Goal: Task Accomplishment & Management: Use online tool/utility

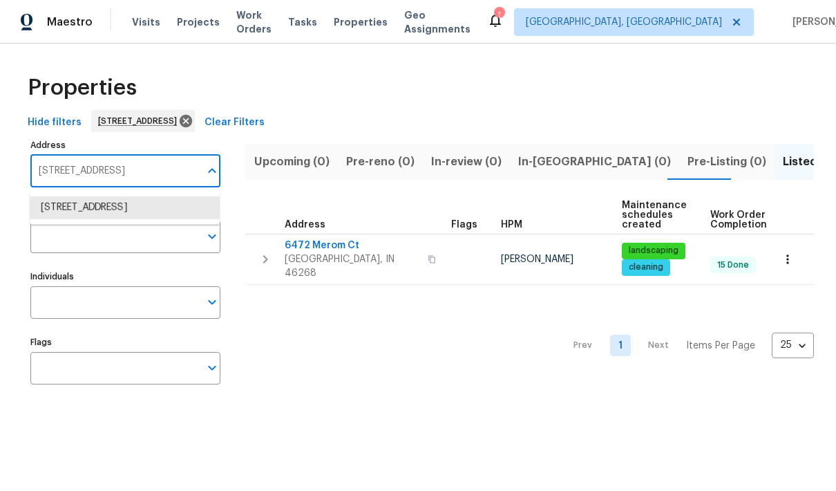
scroll to position [94, 0]
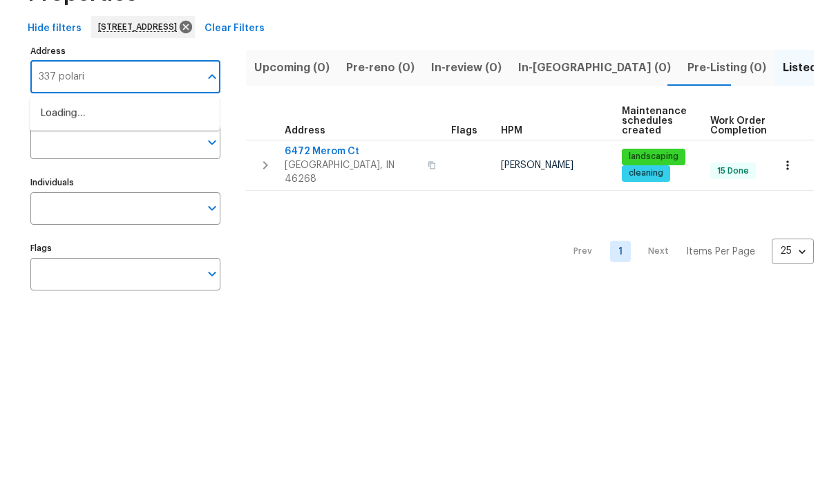
type input "337 polaris"
click at [159, 196] on li "[GEOGRAPHIC_DATA][PERSON_NAME]" at bounding box center [125, 207] width 190 height 23
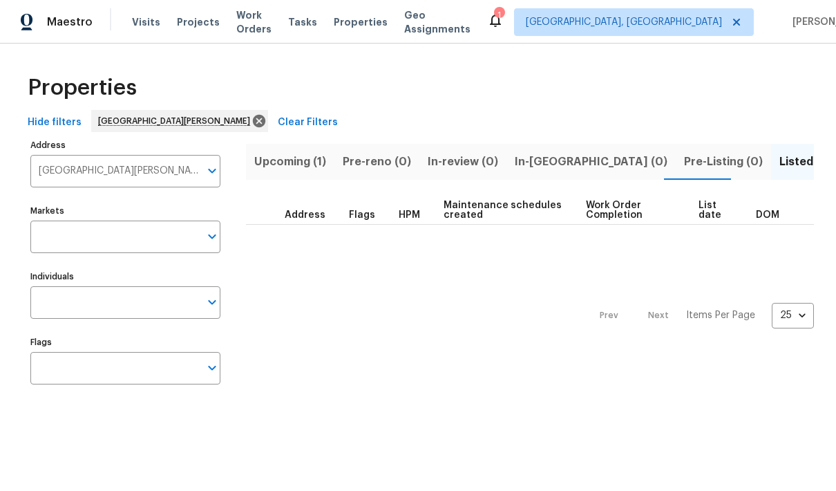
click at [298, 165] on span "Upcoming (1)" at bounding box center [290, 161] width 72 height 19
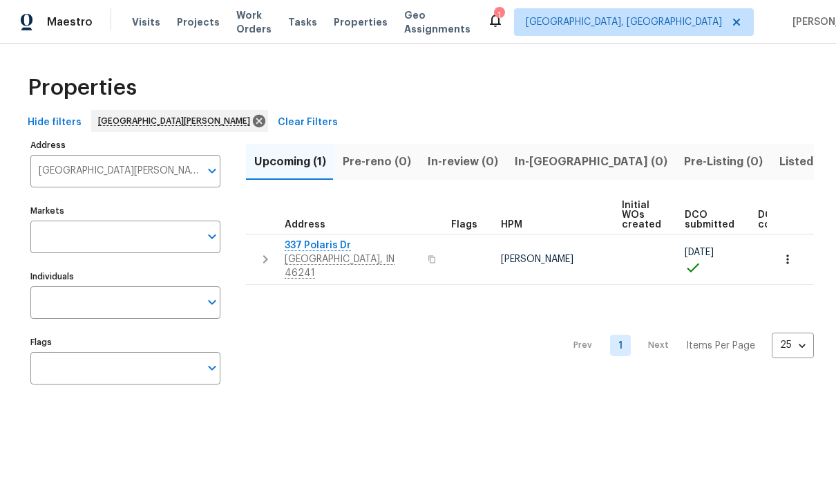
click at [330, 244] on span "337 Polaris Dr" at bounding box center [352, 245] width 135 height 14
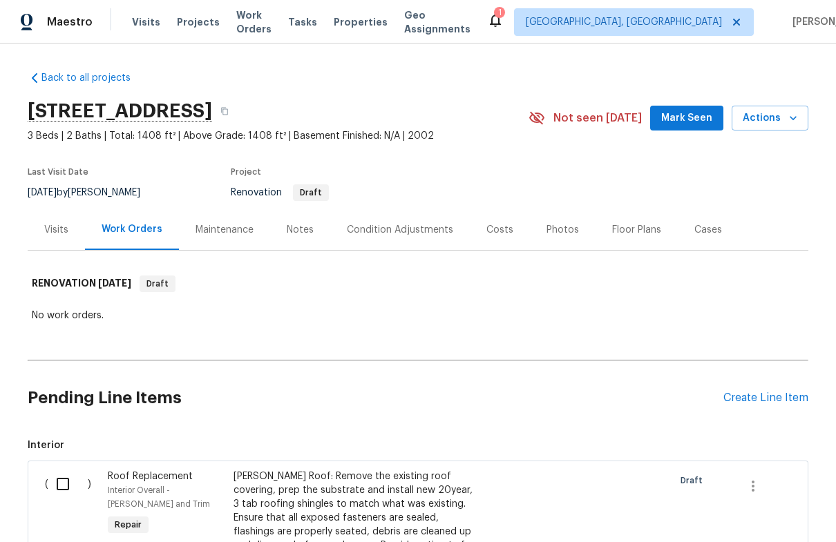
click at [426, 225] on div "Condition Adjustments" at bounding box center [400, 230] width 106 height 14
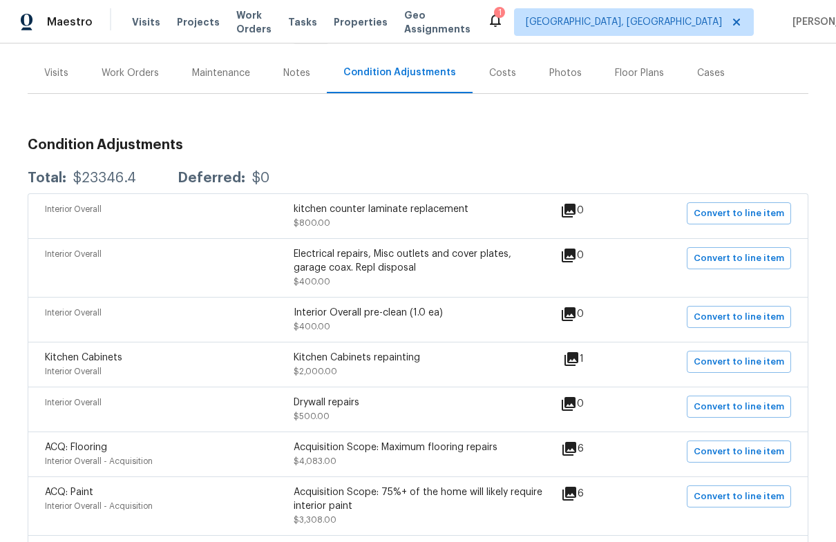
scroll to position [154, 0]
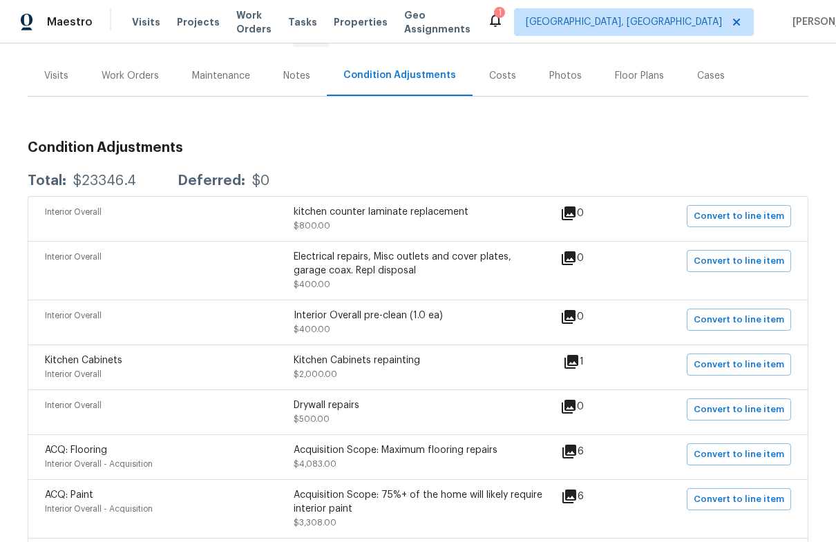
click at [576, 213] on icon at bounding box center [569, 214] width 14 height 14
click at [450, 214] on div "kitchen counter laminate replacement" at bounding box center [418, 212] width 249 height 14
click at [764, 218] on span "Convert to line item" at bounding box center [739, 217] width 91 height 16
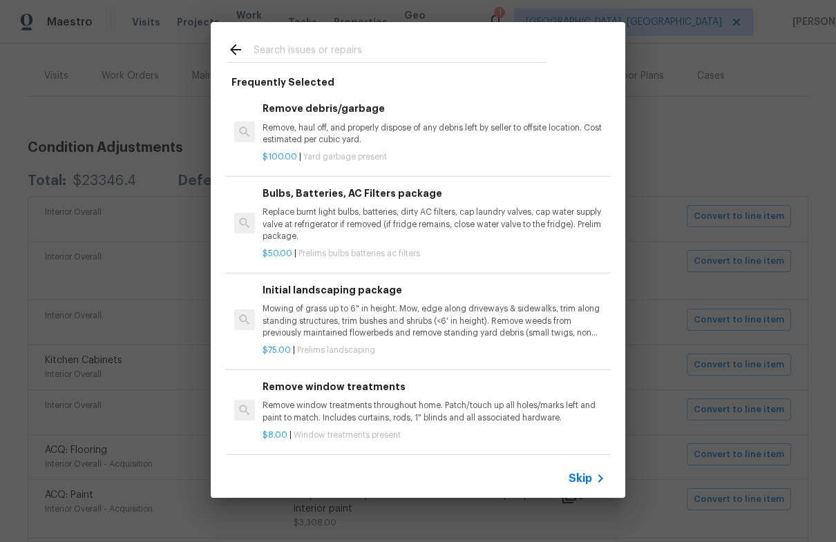
scroll to position [93, 0]
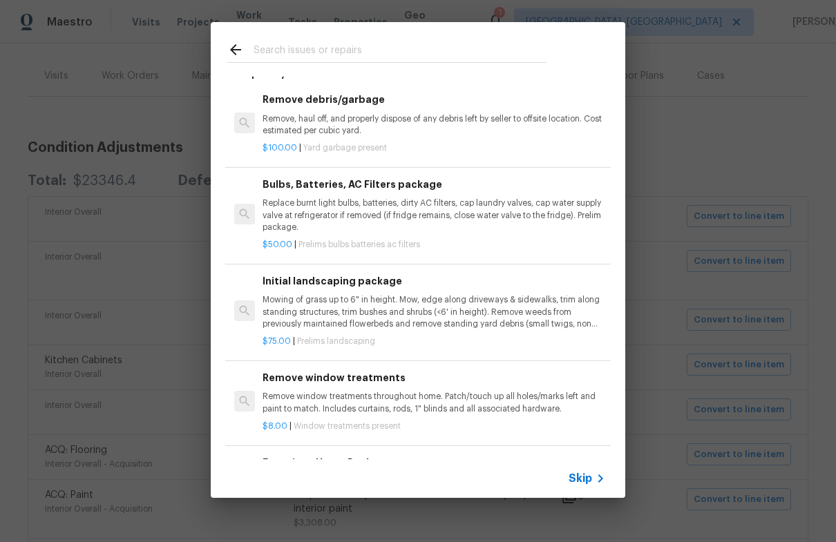
click at [584, 478] on span "Skip" at bounding box center [580, 479] width 23 height 14
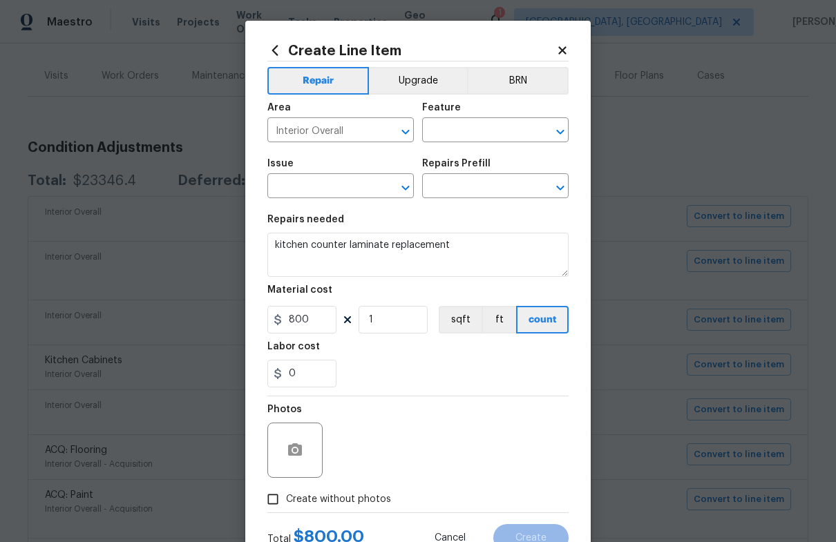
click at [567, 49] on icon at bounding box center [562, 50] width 12 height 12
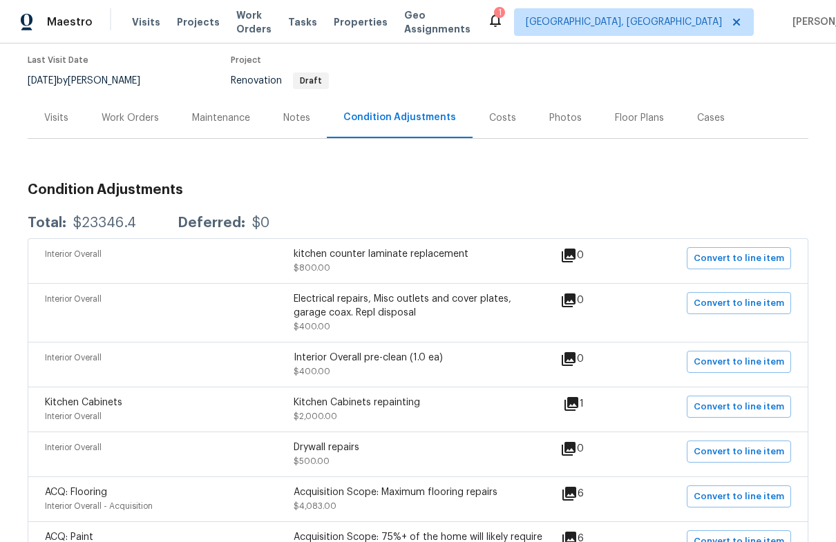
scroll to position [124, 0]
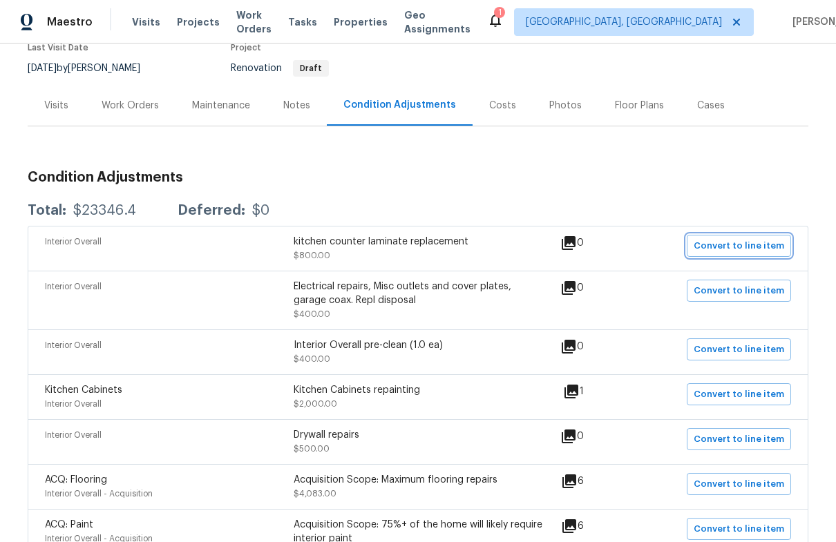
click at [767, 245] on span "Convert to line item" at bounding box center [739, 246] width 91 height 16
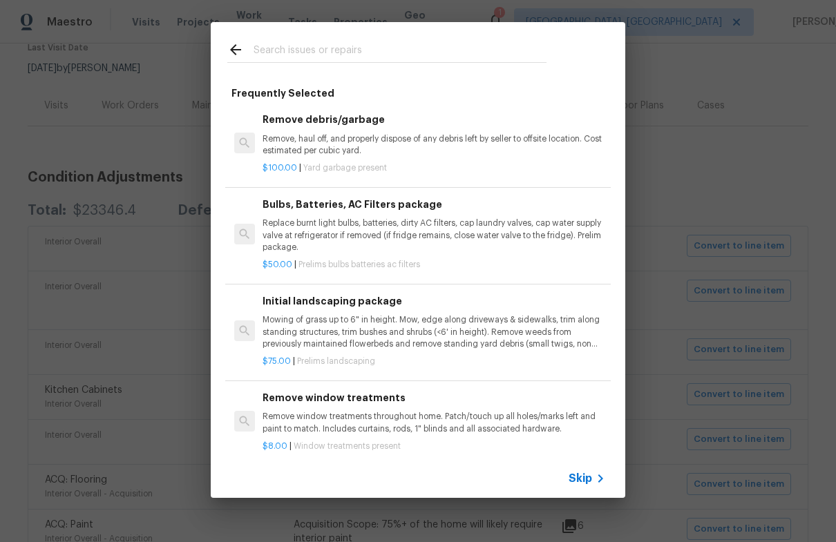
scroll to position [11, 0]
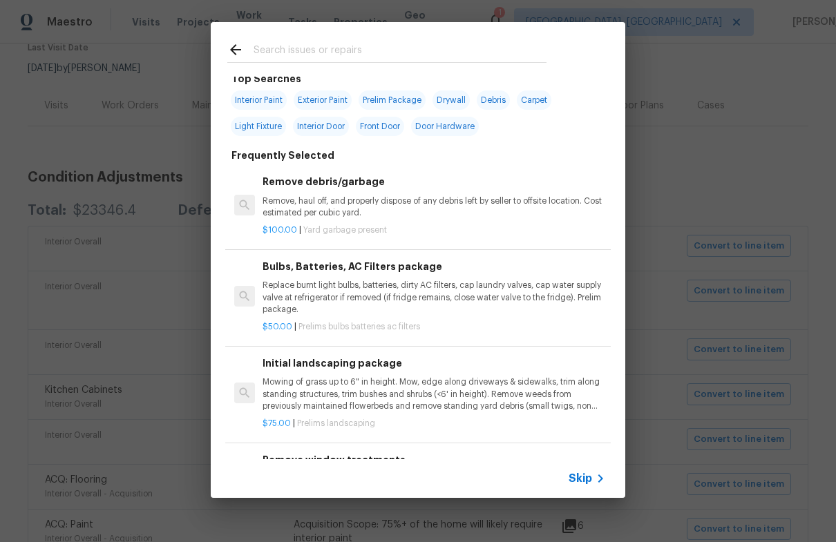
click at [587, 479] on span "Skip" at bounding box center [580, 479] width 23 height 14
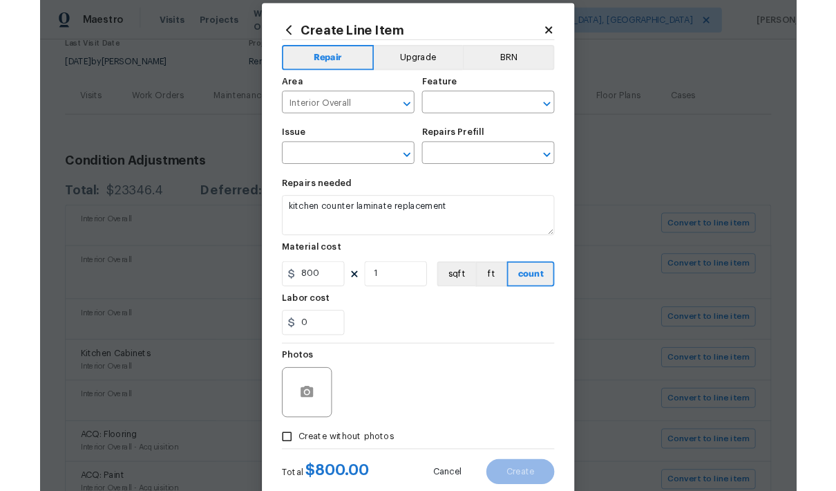
scroll to position [14, 0]
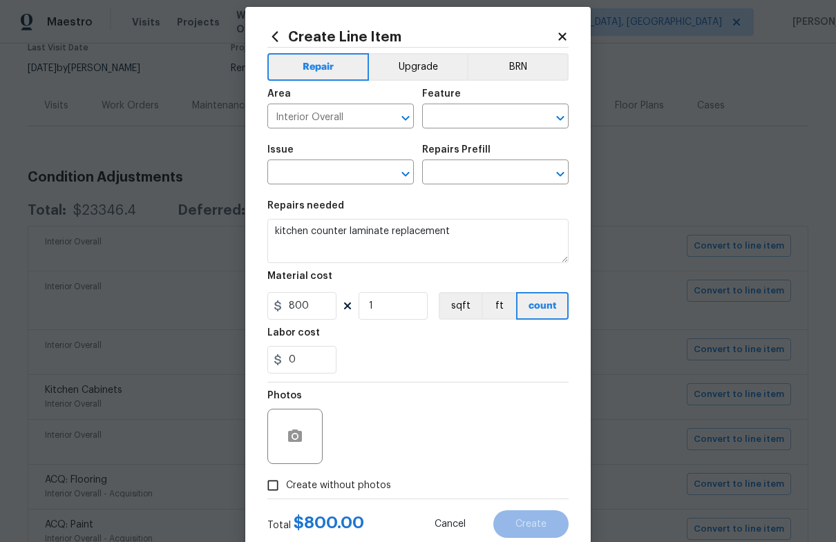
click at [567, 39] on icon at bounding box center [562, 36] width 12 height 12
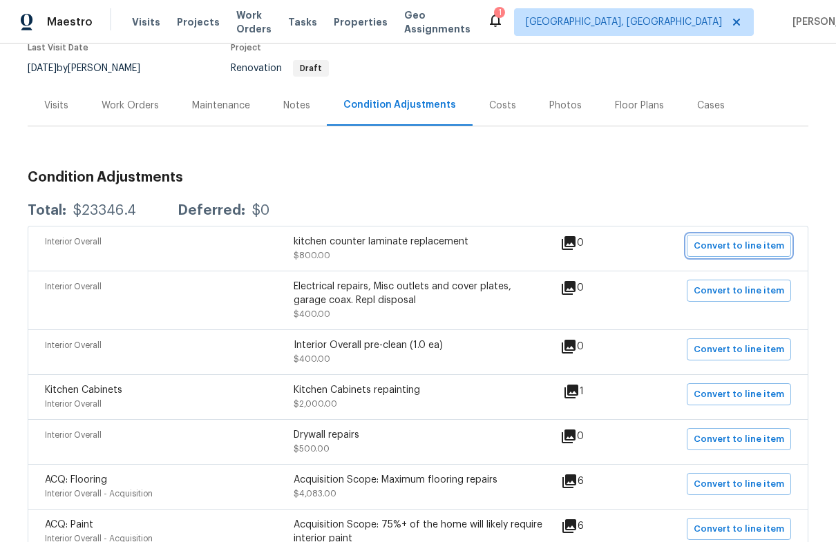
click at [751, 248] on span "Convert to line item" at bounding box center [739, 246] width 91 height 16
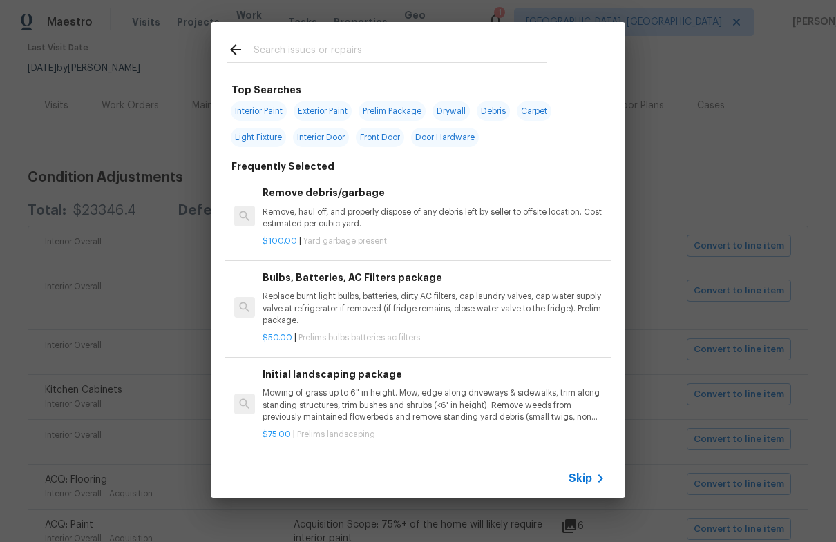
click at [603, 470] on icon at bounding box center [600, 478] width 17 height 17
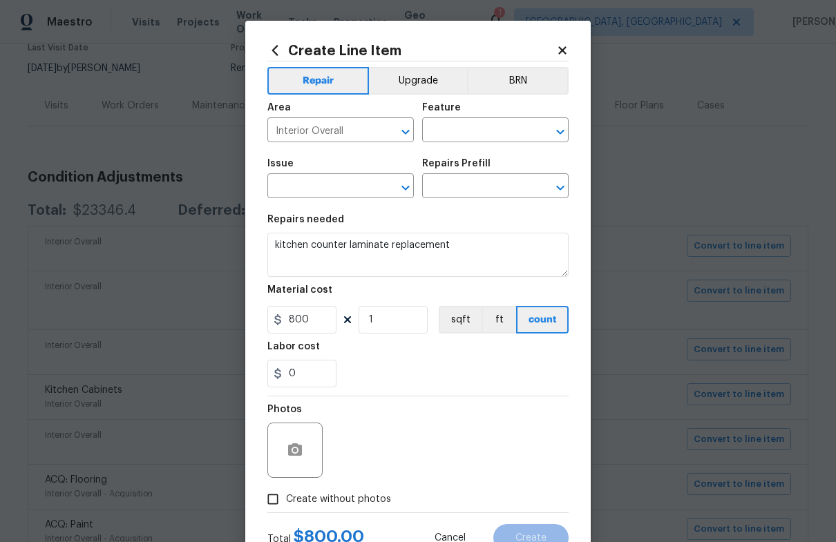
click at [487, 138] on input "text" at bounding box center [476, 131] width 108 height 21
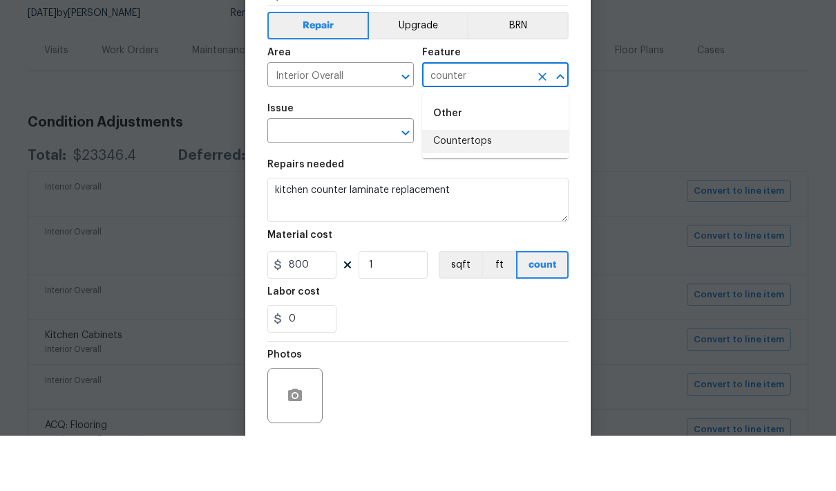
click at [495, 185] on li "Countertops" at bounding box center [495, 196] width 146 height 23
click at [487, 185] on li "Countertops" at bounding box center [495, 196] width 146 height 23
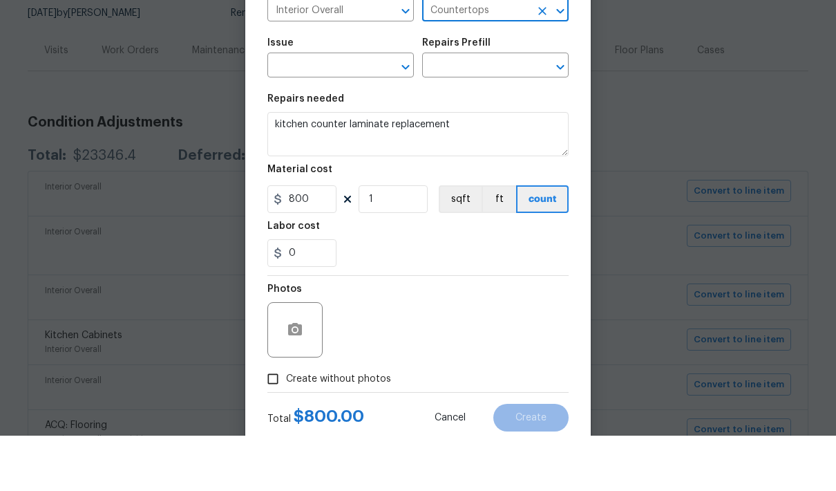
scroll to position [66, 0]
type input "Countertops"
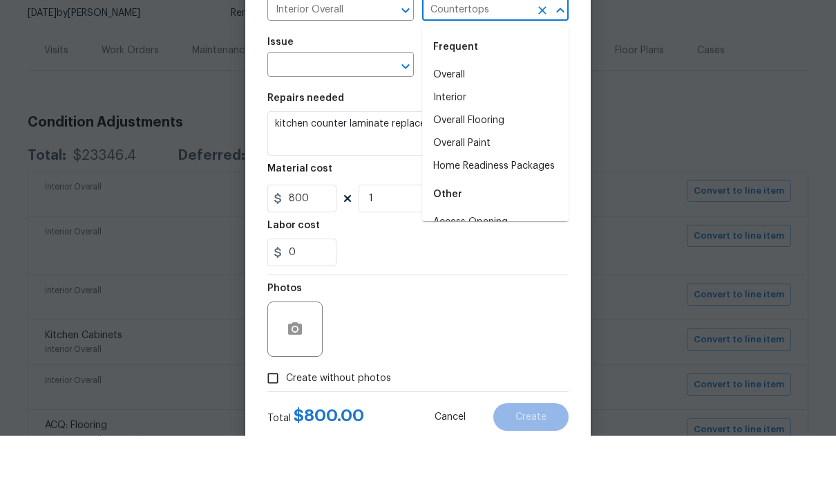
click at [313, 111] on input "text" at bounding box center [321, 121] width 108 height 21
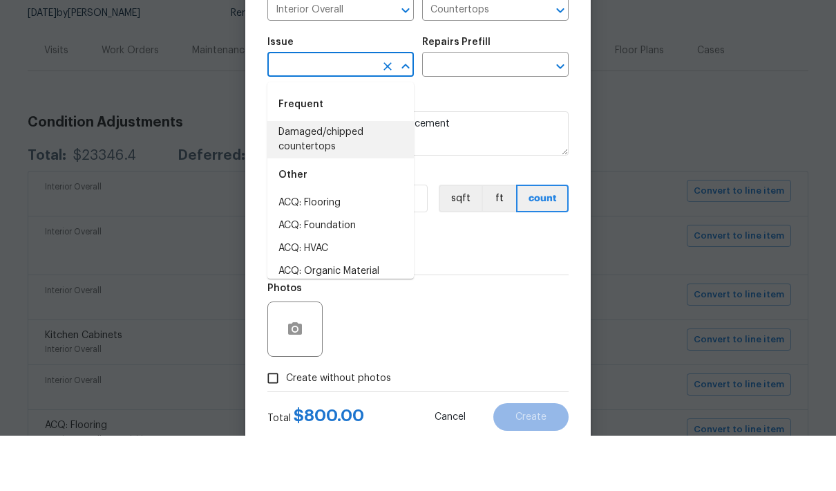
click at [306, 176] on li "Damaged/chipped countertops" at bounding box center [340, 194] width 146 height 37
type input "Damaged/chipped countertops"
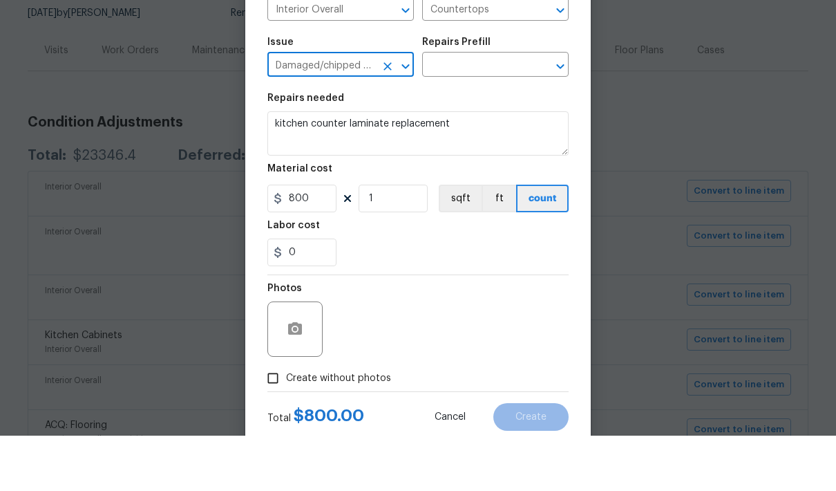
click at [484, 111] on input "text" at bounding box center [476, 121] width 108 height 21
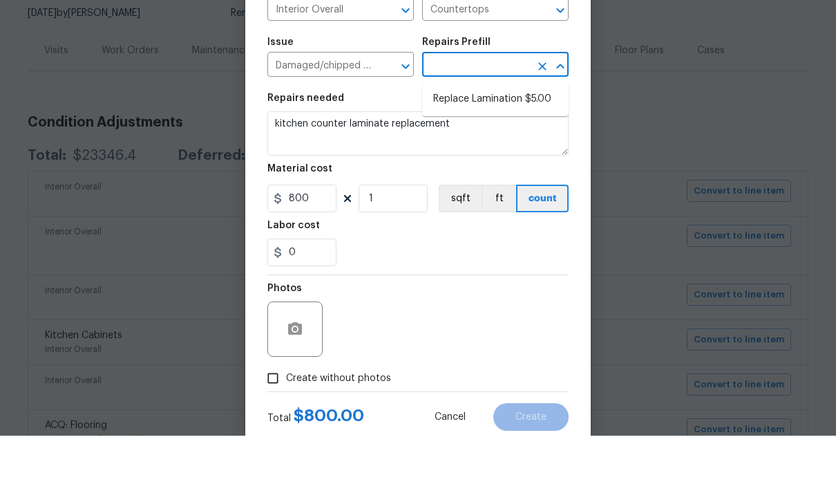
click at [524, 143] on li "Replace Lamination $5.00" at bounding box center [495, 154] width 146 height 23
type input "Replace Lamination $5.00"
type textarea "Replace laminate trim"
type input "Replace Lamination $5.00"
type input "5"
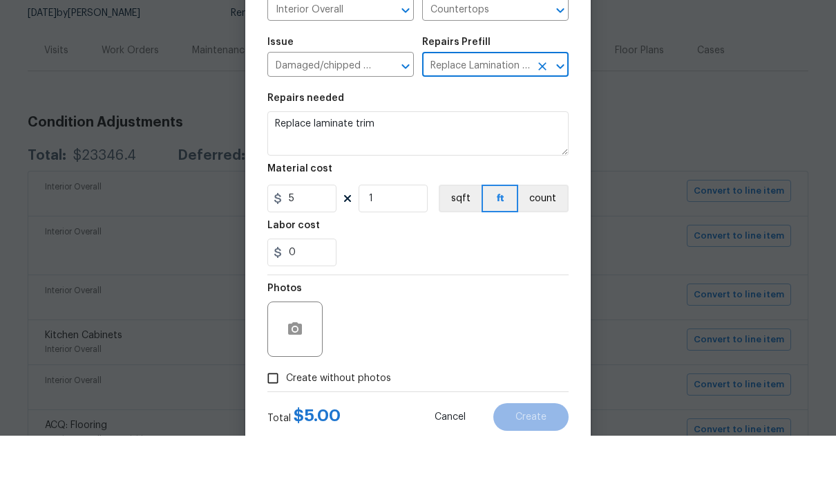
scroll to position [55, 0]
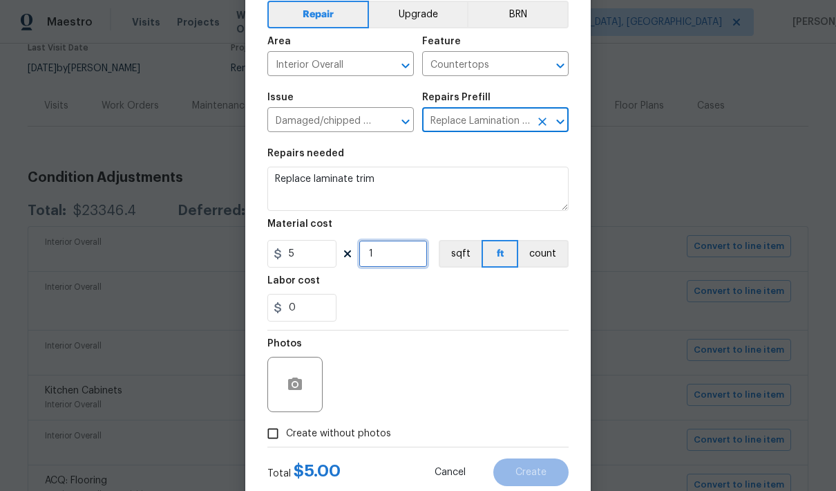
click at [406, 256] on input "1" at bounding box center [393, 254] width 69 height 28
click at [417, 258] on input "200" at bounding box center [393, 254] width 69 height 28
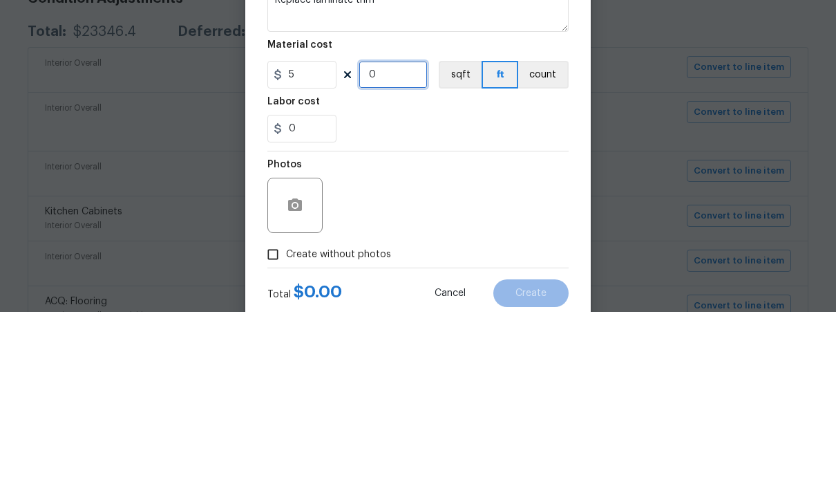
click at [401, 240] on input "0" at bounding box center [393, 254] width 69 height 28
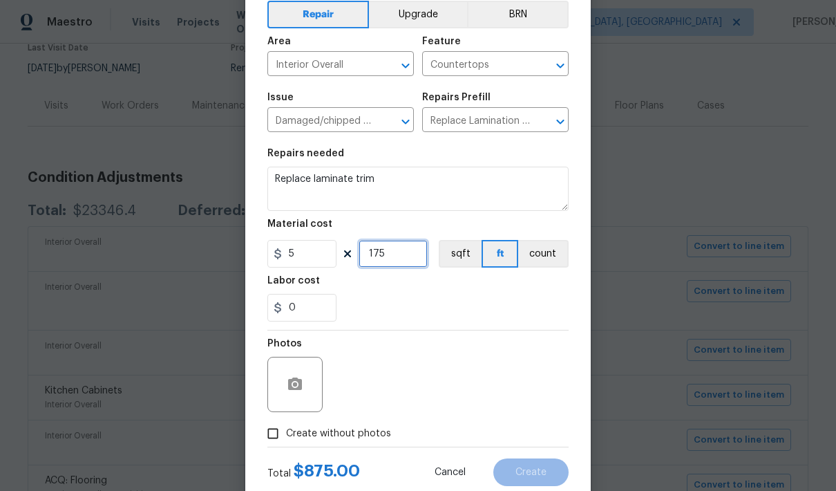
click at [409, 246] on input "175" at bounding box center [393, 254] width 69 height 28
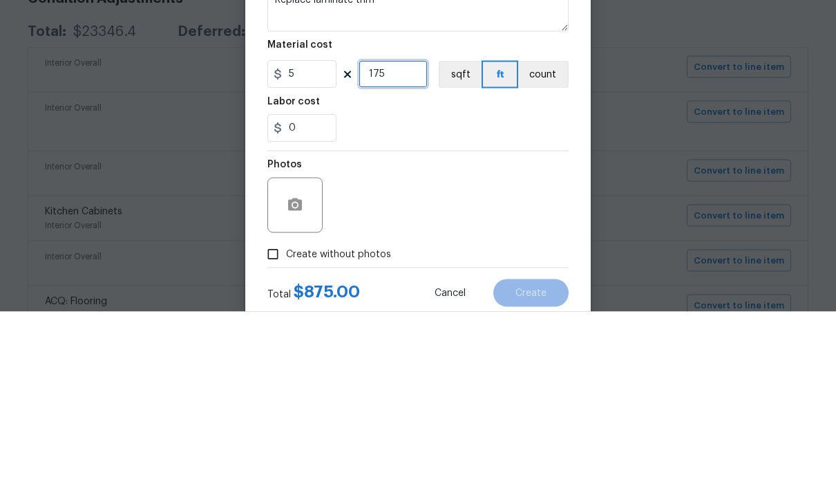
click at [414, 240] on input "175" at bounding box center [393, 254] width 69 height 28
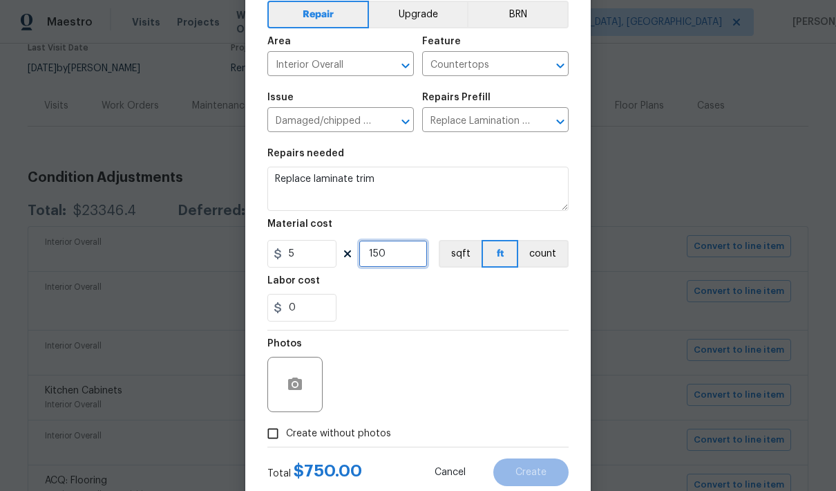
click at [419, 258] on input "150" at bounding box center [393, 254] width 69 height 28
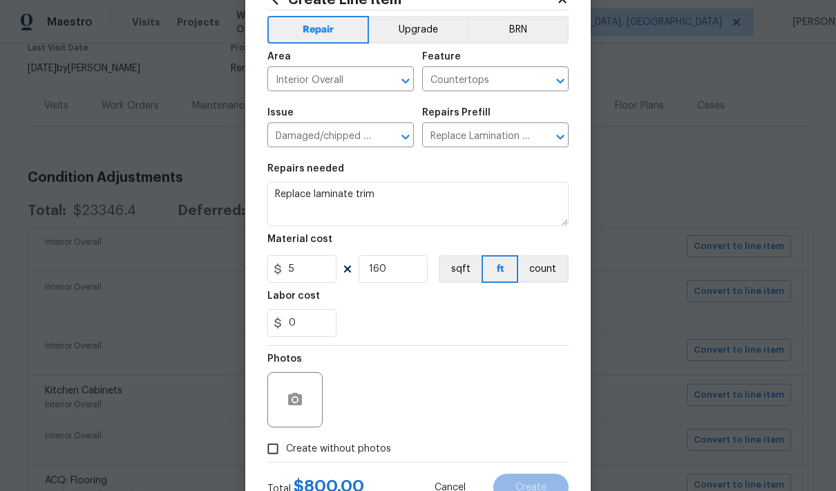
scroll to position [40, 0]
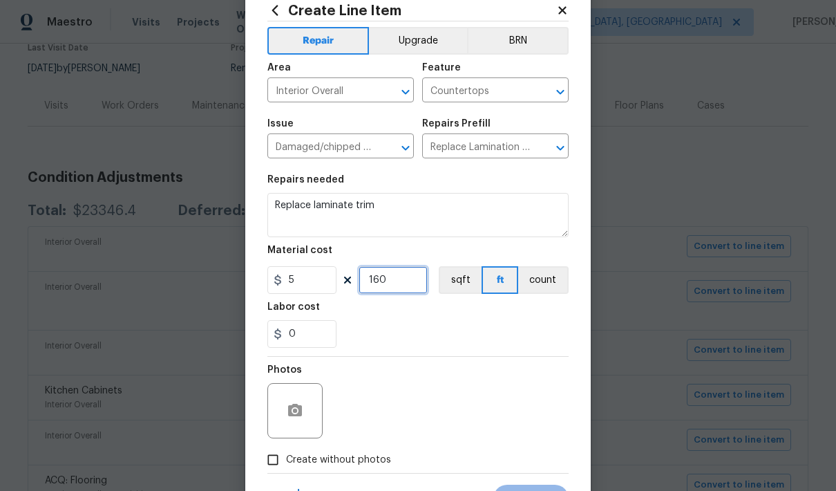
type input "160"
click at [508, 146] on input "Replace Lamination $5.00" at bounding box center [476, 147] width 108 height 21
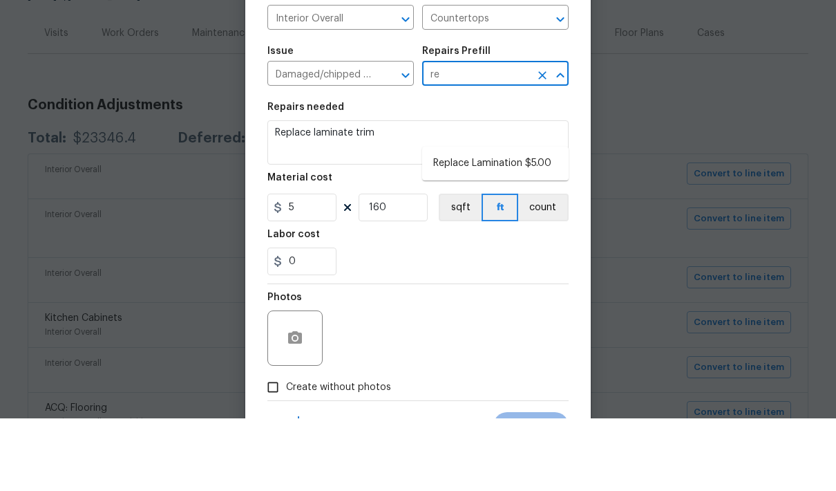
type input "r"
click at [520, 225] on li "Replace Lamination $5.00" at bounding box center [495, 236] width 146 height 23
type input "Replace Lamination $5.00"
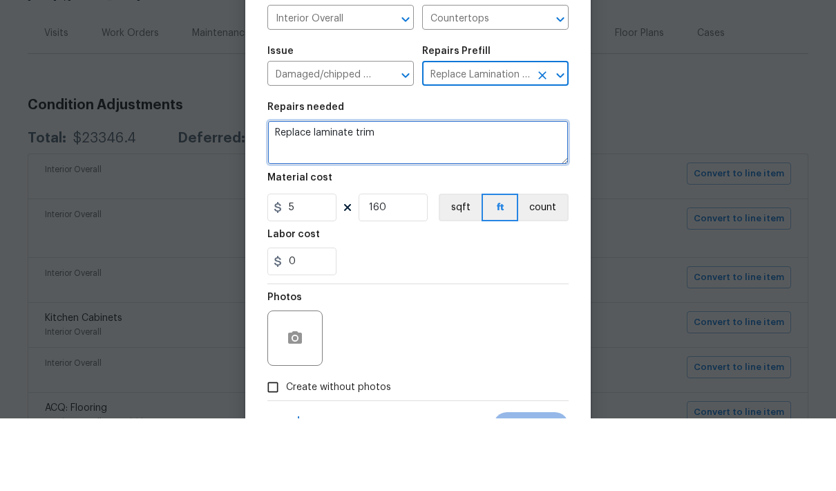
click at [436, 193] on textarea "Replace laminate trim" at bounding box center [417, 215] width 301 height 44
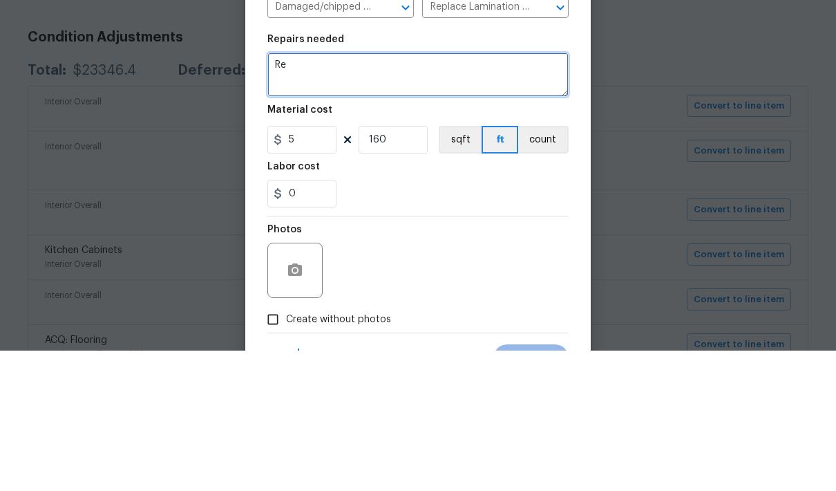
type textarea "R"
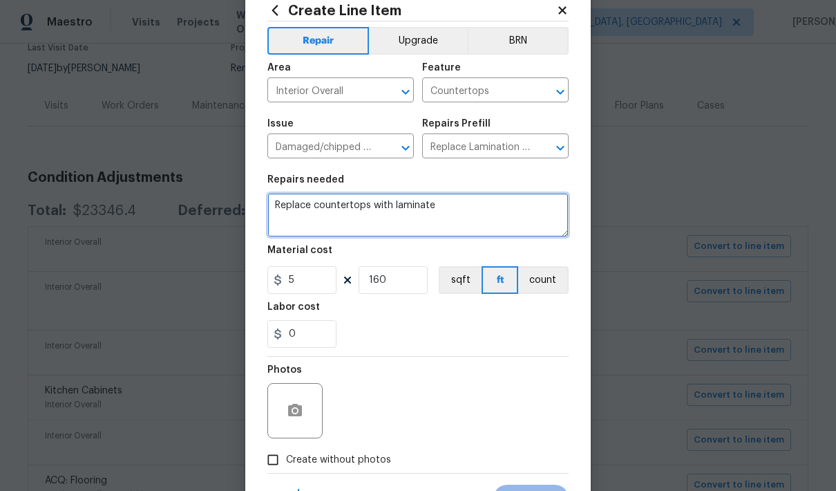
type textarea "Replace countertops with laminate"
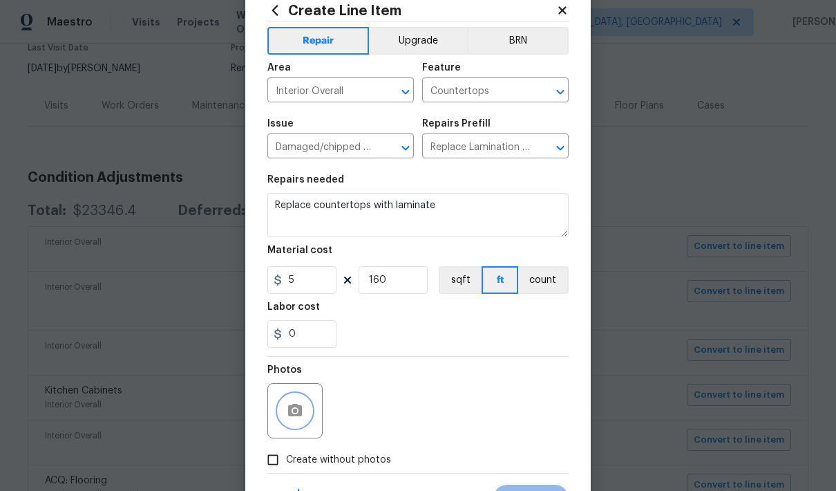
click at [287, 414] on icon "button" at bounding box center [295, 410] width 17 height 17
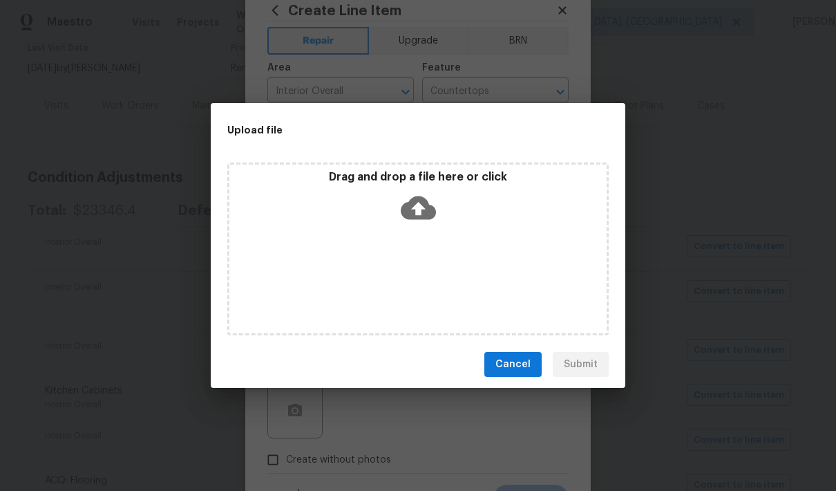
click at [519, 366] on span "Cancel" at bounding box center [512, 364] width 35 height 17
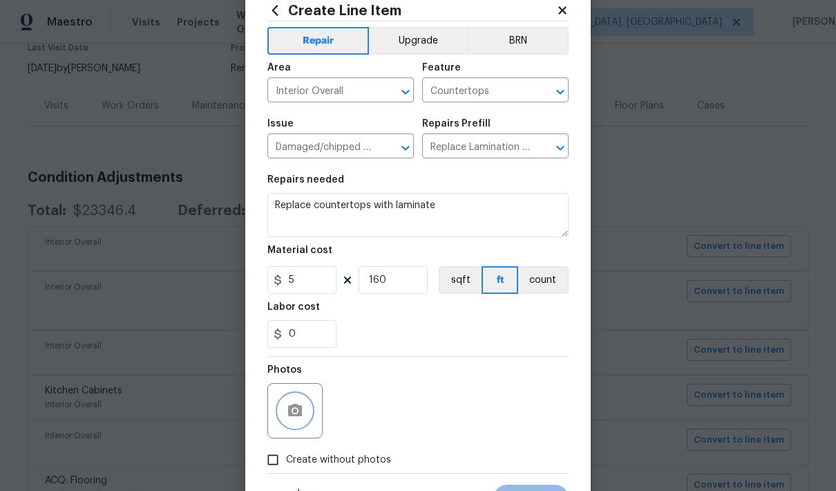
click at [298, 410] on icon "button" at bounding box center [295, 409] width 14 height 12
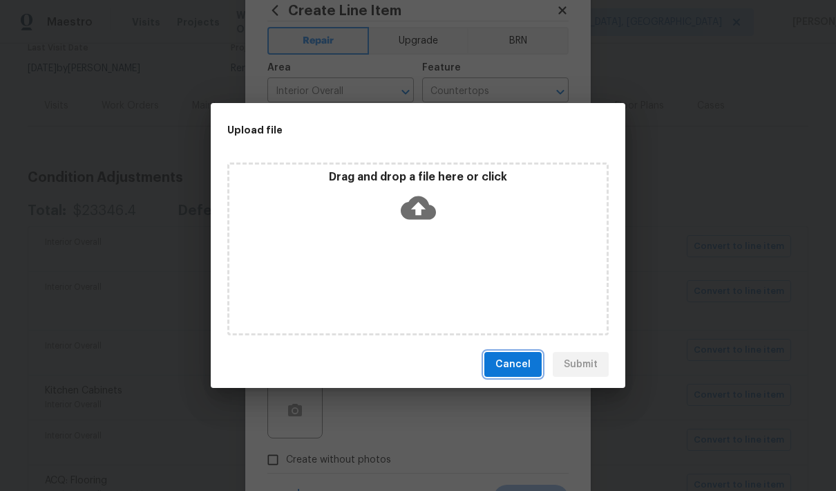
click at [519, 365] on span "Cancel" at bounding box center [512, 364] width 35 height 17
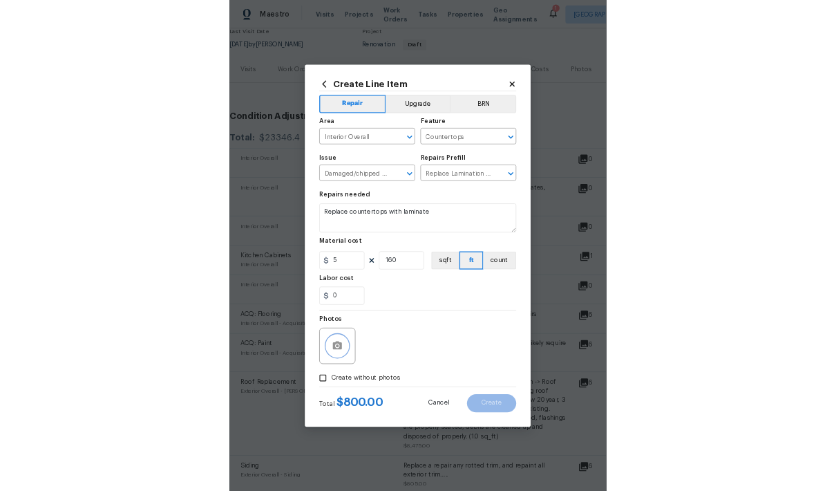
scroll to position [0, 0]
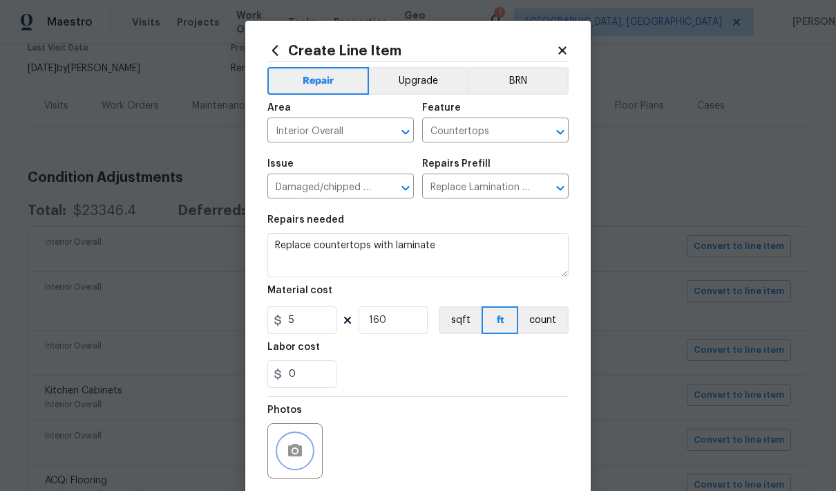
click at [296, 453] on circle "button" at bounding box center [295, 450] width 4 height 4
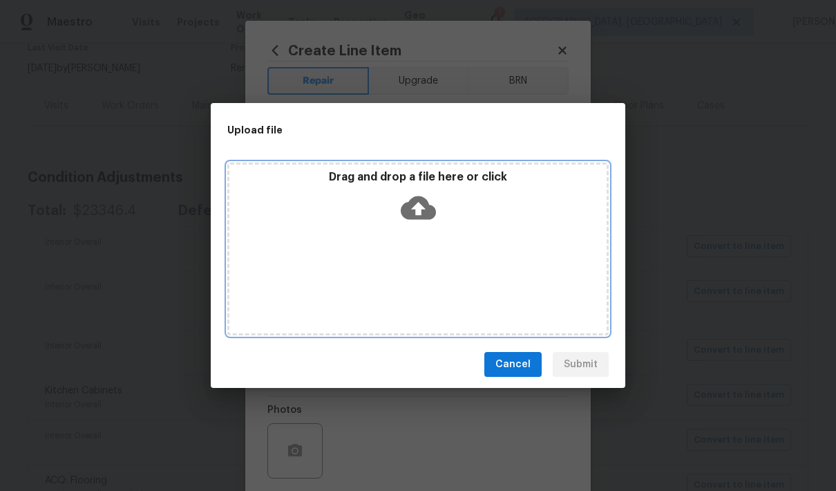
click at [423, 198] on icon at bounding box center [418, 207] width 35 height 23
